Goal: Task Accomplishment & Management: Manage account settings

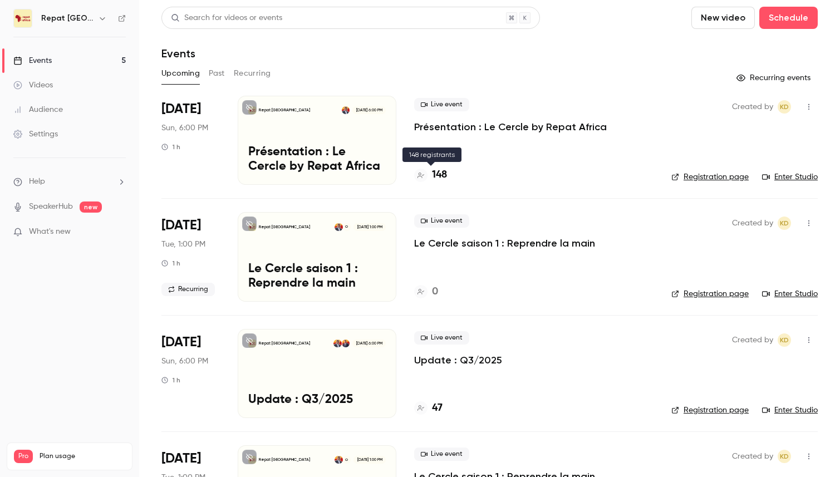
click at [444, 173] on h4 "148" at bounding box center [439, 175] width 15 height 15
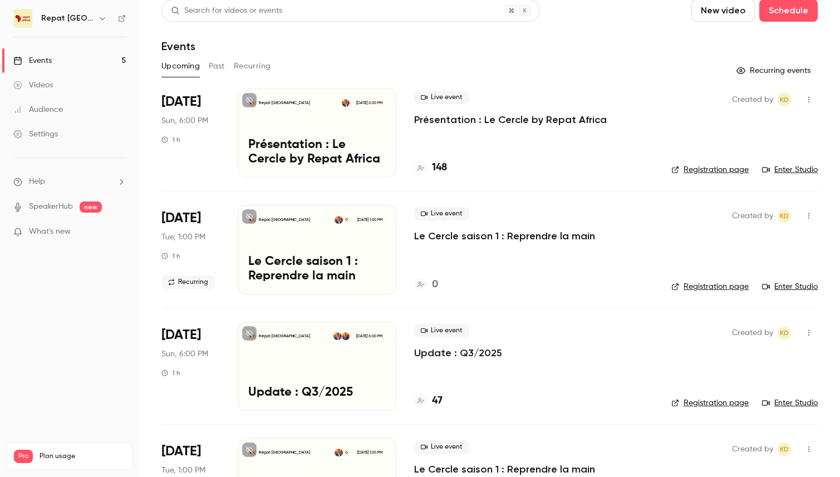
scroll to position [8, 0]
click at [469, 125] on p "Présentation : Le Cercle by Repat Africa" at bounding box center [510, 118] width 193 height 13
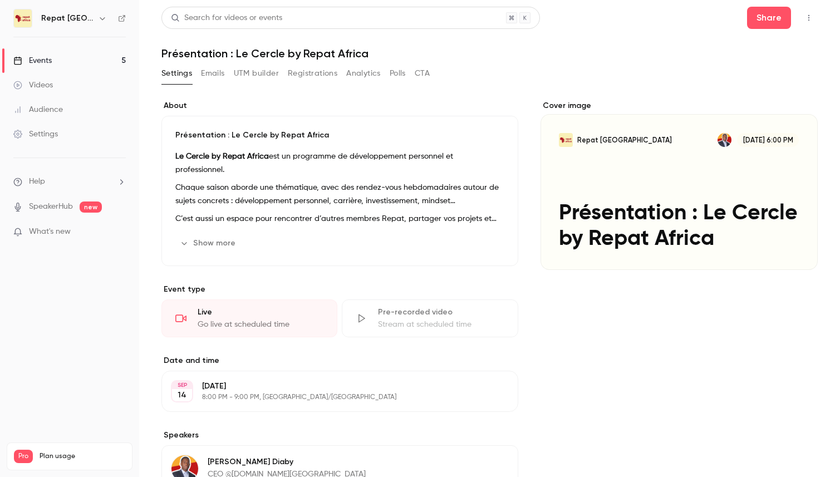
click at [307, 72] on button "Registrations" at bounding box center [313, 74] width 50 height 18
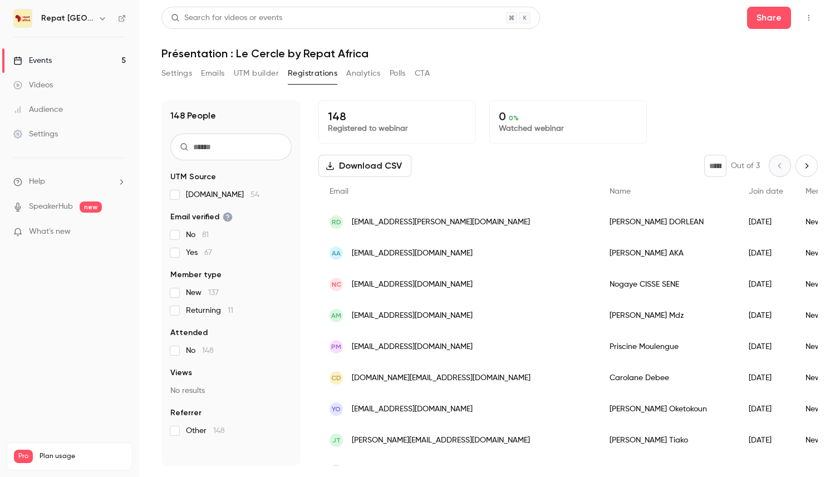
click at [199, 68] on div "Settings Emails UTM builder Registrations Analytics Polls CTA" at bounding box center [295, 74] width 268 height 18
click at [211, 69] on button "Emails" at bounding box center [212, 74] width 23 height 18
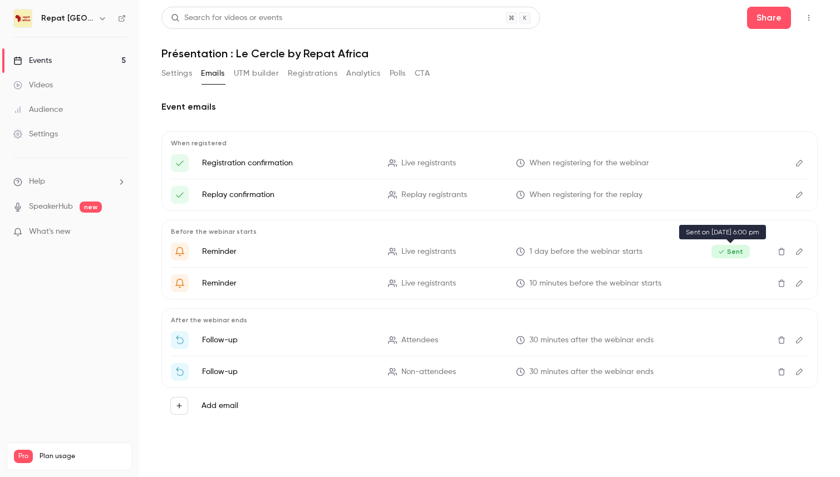
click at [733, 252] on span "Sent" at bounding box center [730, 251] width 38 height 13
click at [802, 253] on icon "Edit" at bounding box center [799, 252] width 9 height 8
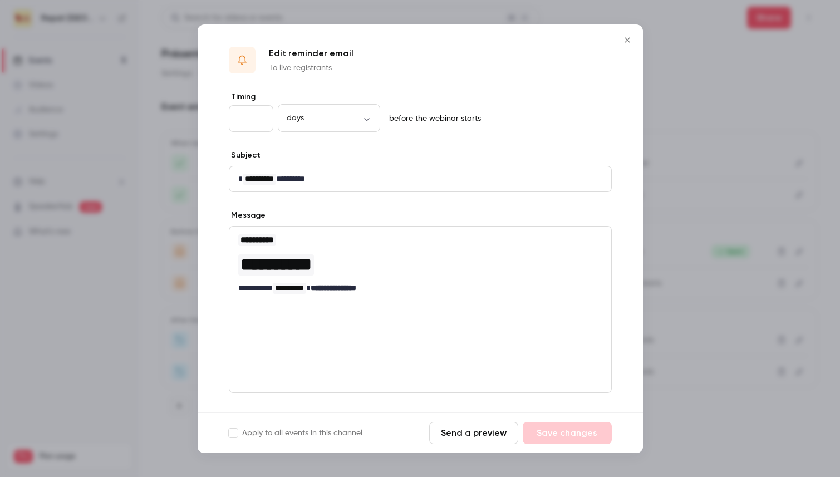
click at [626, 36] on icon "Close" at bounding box center [627, 40] width 13 height 9
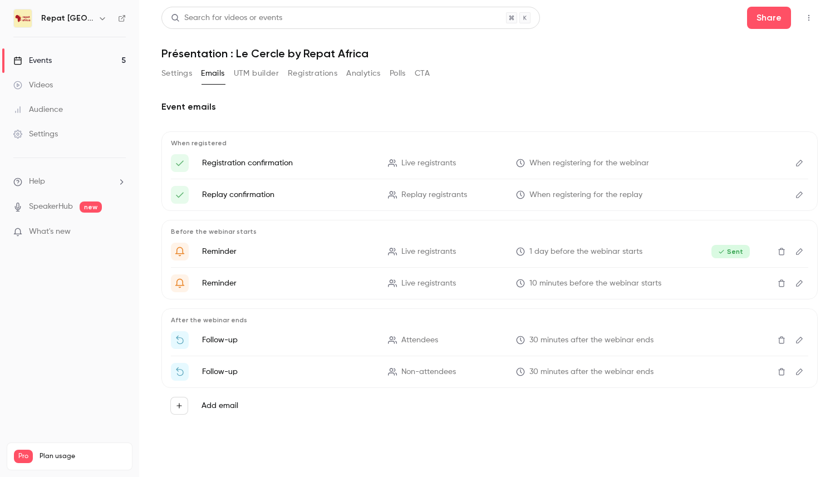
drag, startPoint x: 62, startPoint y: 82, endPoint x: 59, endPoint y: 71, distance: 11.1
click at [62, 82] on link "Videos" at bounding box center [69, 85] width 139 height 24
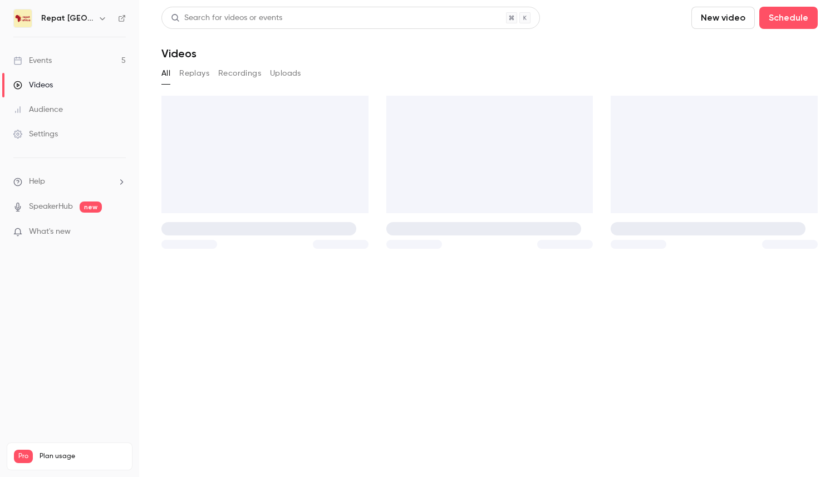
click at [60, 60] on link "Events 5" at bounding box center [69, 60] width 139 height 24
